Goal: Information Seeking & Learning: Learn about a topic

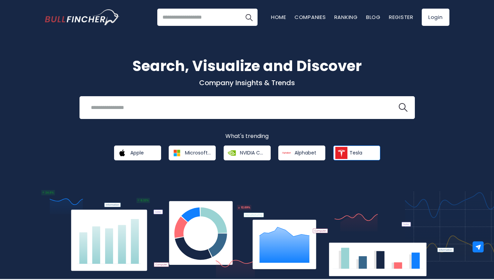
click at [353, 156] on link "Tesla" at bounding box center [356, 153] width 47 height 15
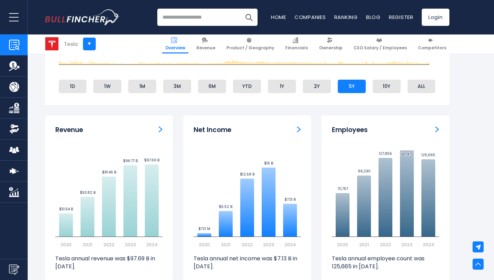
scroll to position [376, 0]
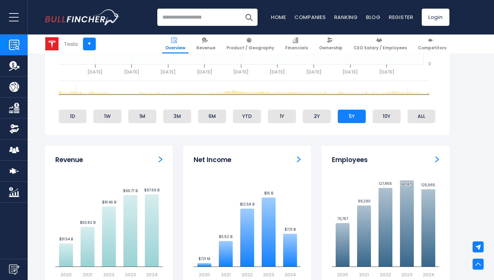
click at [300, 163] on img "Net income" at bounding box center [299, 159] width 4 height 6
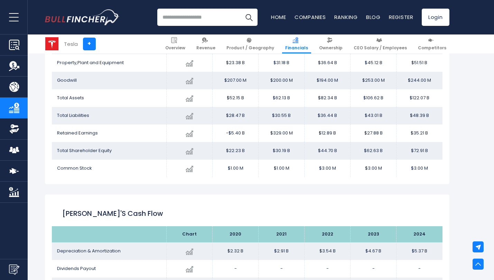
scroll to position [782, 0]
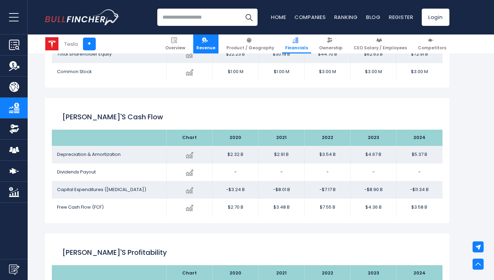
click at [212, 46] on span "Revenue" at bounding box center [205, 48] width 19 height 6
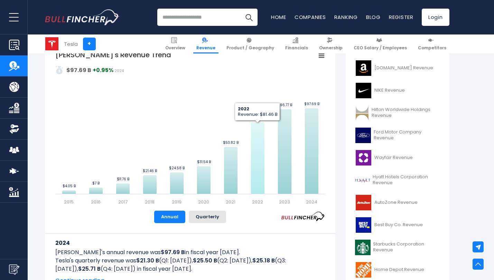
scroll to position [147, 0]
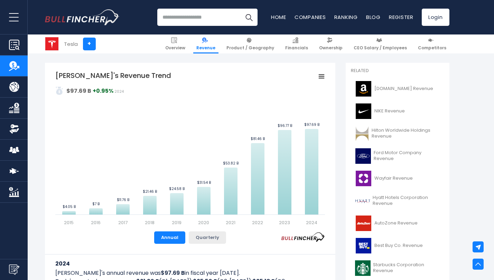
click at [212, 241] on button "Quarterly" at bounding box center [207, 238] width 37 height 12
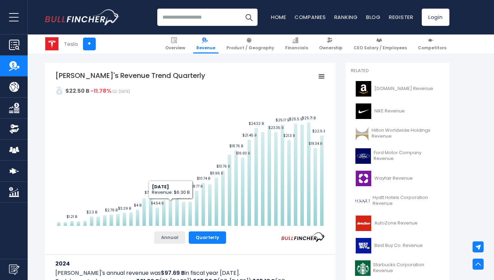
click at [172, 238] on button "Annual" at bounding box center [169, 238] width 31 height 12
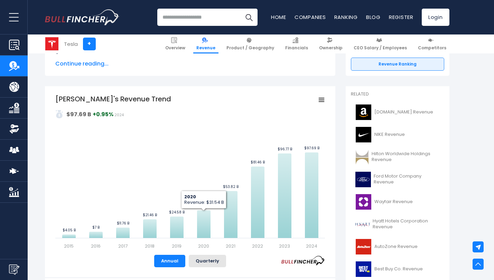
scroll to position [152, 0]
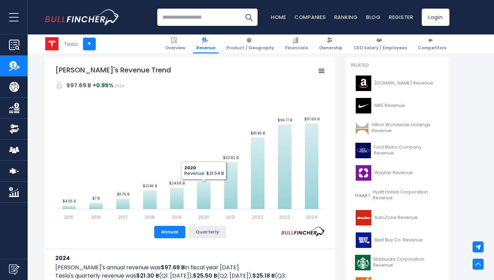
click at [207, 226] on button "Quarterly" at bounding box center [207, 232] width 37 height 12
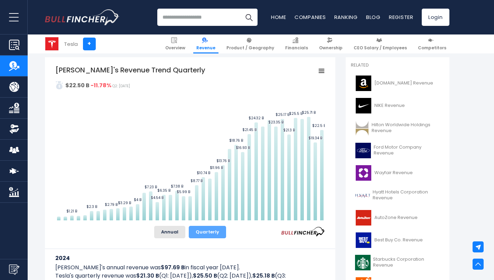
click at [207, 232] on button "Quarterly" at bounding box center [207, 232] width 37 height 12
click at [169, 105] on rect "Tesla's Revenue Trend Quarterly" at bounding box center [189, 142] width 269 height 155
click at [317, 71] on rect "Tesla's Revenue Trend Quarterly" at bounding box center [321, 71] width 10 height 10
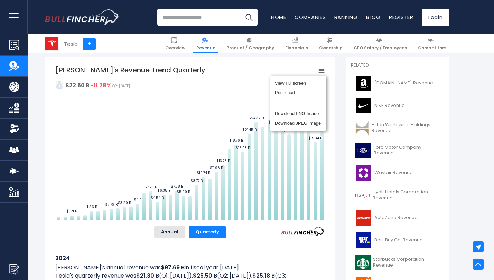
click at [322, 69] on div "View Fullscreen Print chart Download PNG Image Download JPEG Image" at bounding box center [297, 103] width 75 height 75
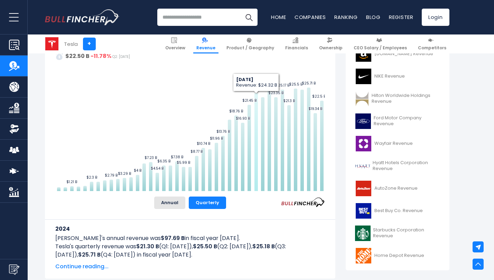
scroll to position [292, 0]
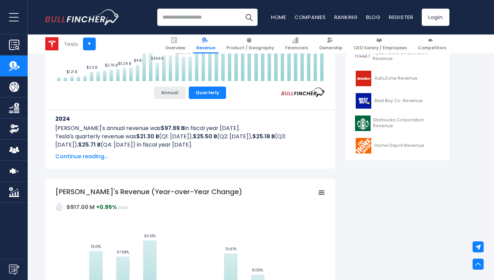
click at [178, 94] on button "Annual" at bounding box center [169, 93] width 31 height 12
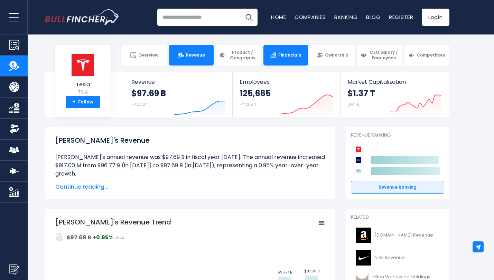
scroll to position [0, 0]
click at [280, 63] on link "Financials" at bounding box center [285, 55] width 45 height 21
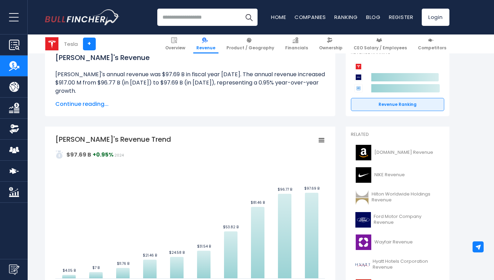
scroll to position [120, 0]
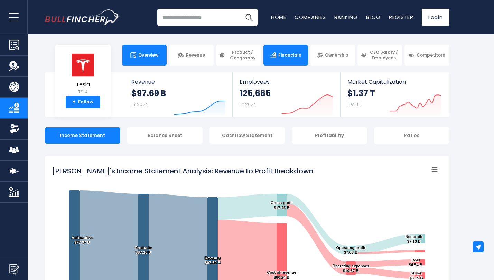
click at [142, 55] on span "Overview" at bounding box center [148, 55] width 20 height 6
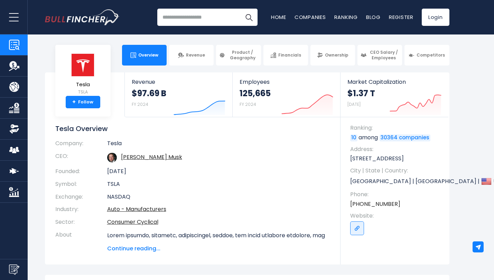
click at [225, 22] on input "search" at bounding box center [207, 17] width 100 height 17
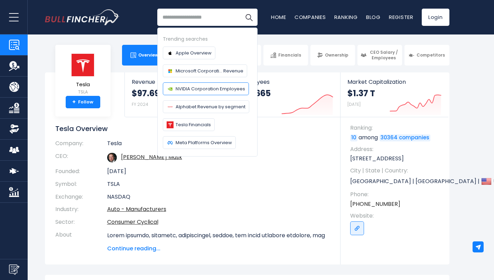
click at [224, 86] on span "NVIDIA Corporation Employees" at bounding box center [209, 88] width 69 height 7
